Goal: Navigation & Orientation: Find specific page/section

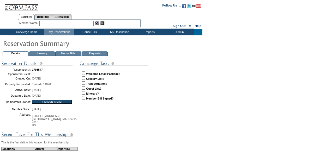
click at [85, 72] on input "checkbox" at bounding box center [83, 73] width 3 height 3
checkbox input "true"
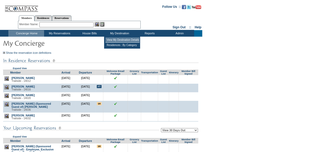
click at [128, 40] on td "View My Destination Details" at bounding box center [122, 40] width 34 height 5
click at [128, 40] on td "Show the reservation icon definitions This is the first travel event for this m…" at bounding box center [100, 46] width 195 height 17
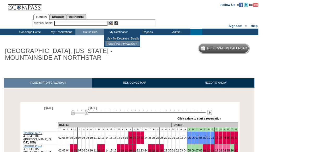
click at [125, 44] on td "Residences : By Category" at bounding box center [122, 43] width 34 height 5
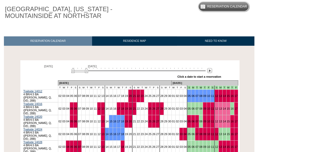
scroll to position [43, 0]
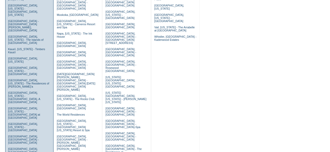
scroll to position [160, 0]
